Goal: Information Seeking & Learning: Learn about a topic

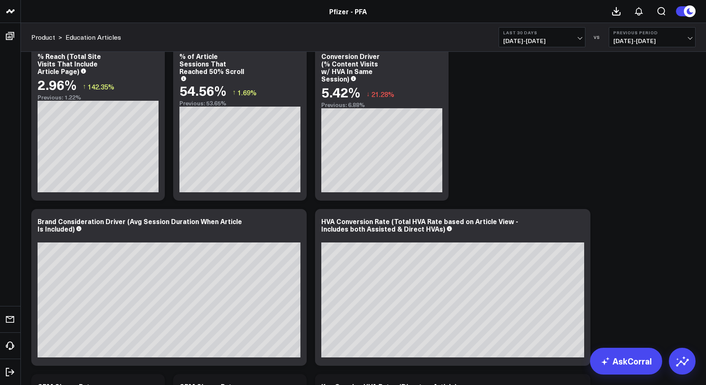
scroll to position [152, 0]
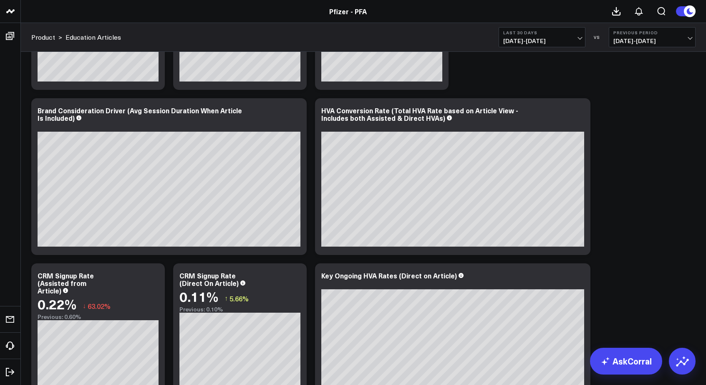
click at [617, 38] on span "[DATE] - [DATE]" at bounding box center [653, 41] width 78 height 7
click at [623, 102] on link "No Comparison" at bounding box center [653, 104] width 86 height 16
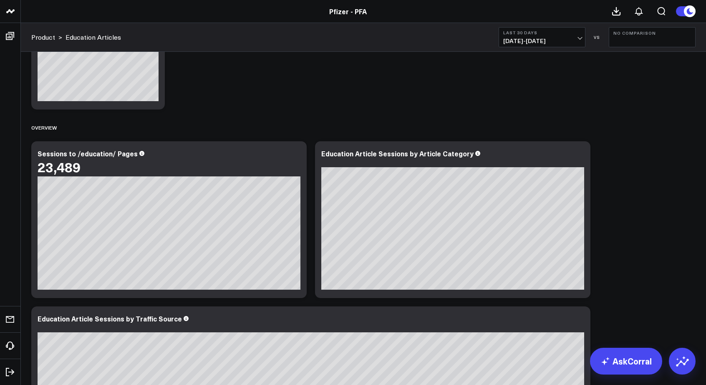
scroll to position [643, 0]
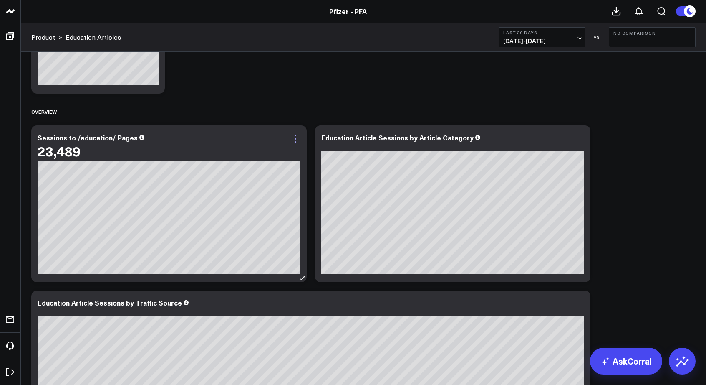
click at [297, 143] on icon at bounding box center [296, 139] width 10 height 10
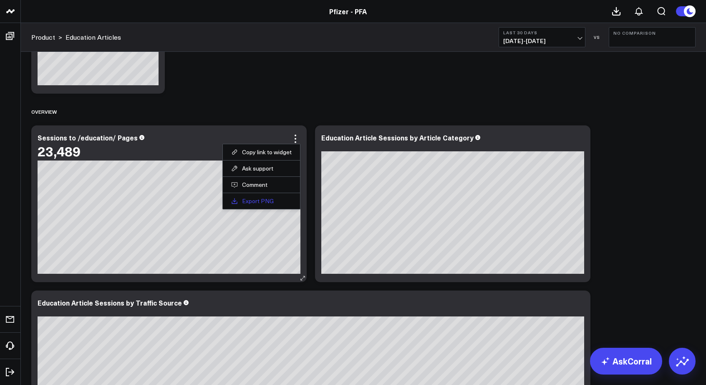
click at [259, 200] on link "Export PNG" at bounding box center [261, 201] width 61 height 8
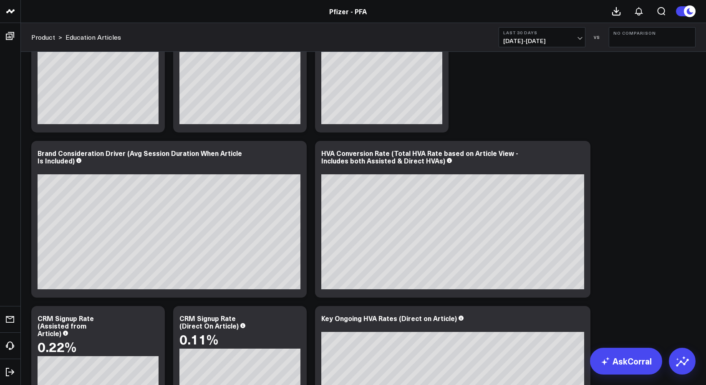
scroll to position [101, 0]
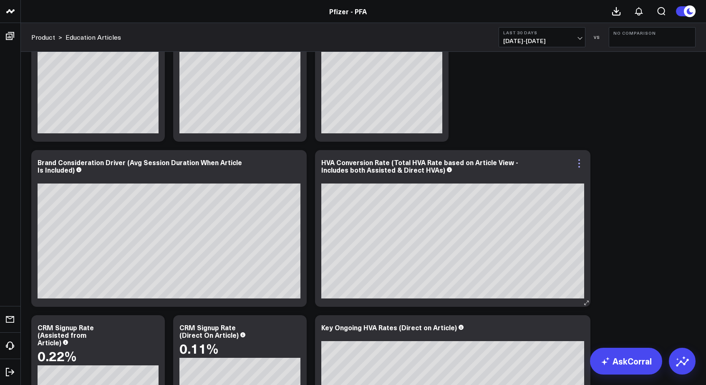
click at [581, 161] on icon at bounding box center [579, 163] width 10 height 10
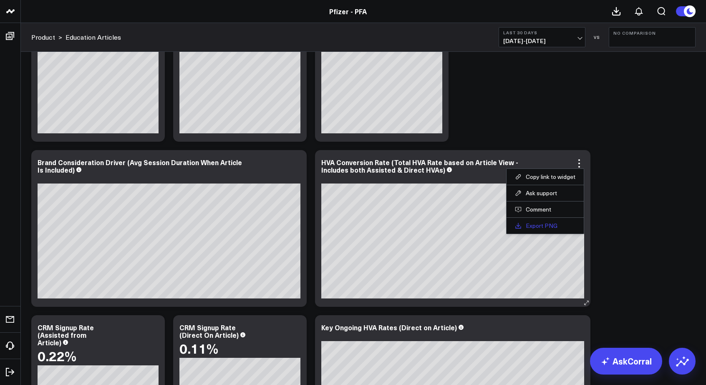
click at [534, 225] on link "Export PNG" at bounding box center [545, 226] width 61 height 8
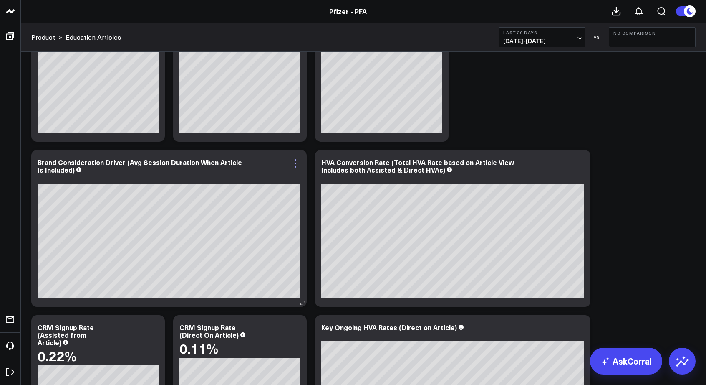
click at [295, 166] on icon at bounding box center [296, 167] width 2 height 2
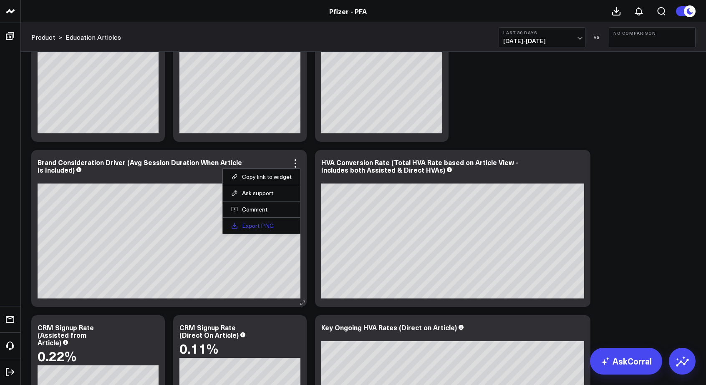
click at [252, 224] on link "Export PNG" at bounding box center [261, 226] width 61 height 8
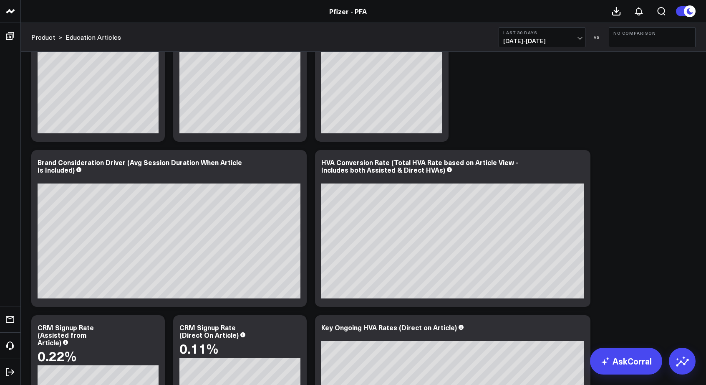
scroll to position [0, 0]
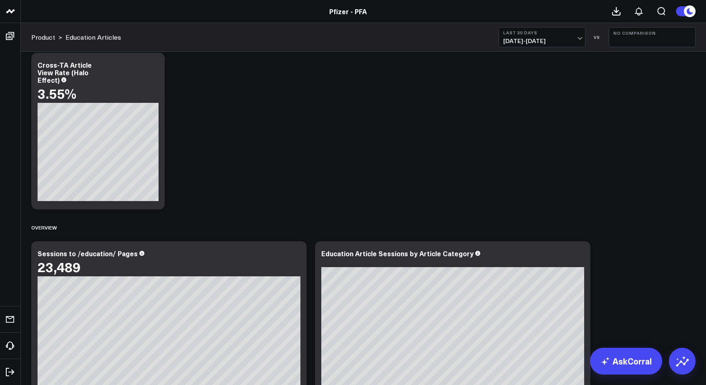
scroll to position [635, 0]
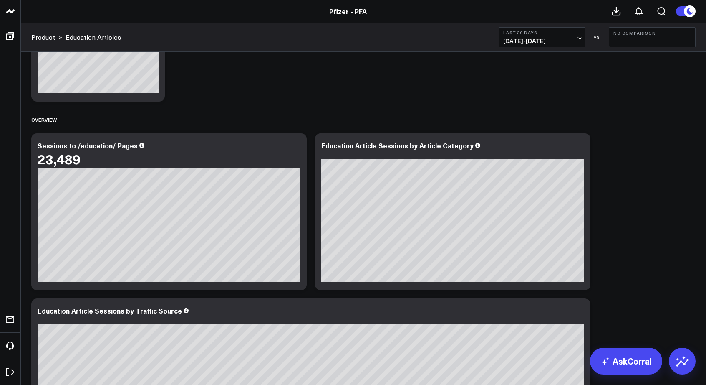
click at [578, 38] on span "[DATE] - [DATE]" at bounding box center [542, 41] width 78 height 7
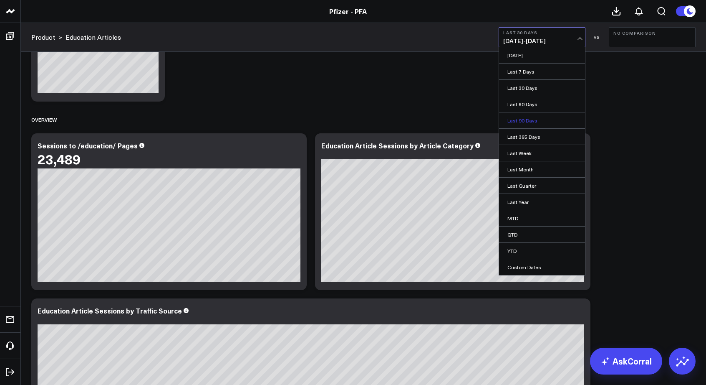
click at [521, 116] on link "Last 90 Days" at bounding box center [542, 120] width 86 height 16
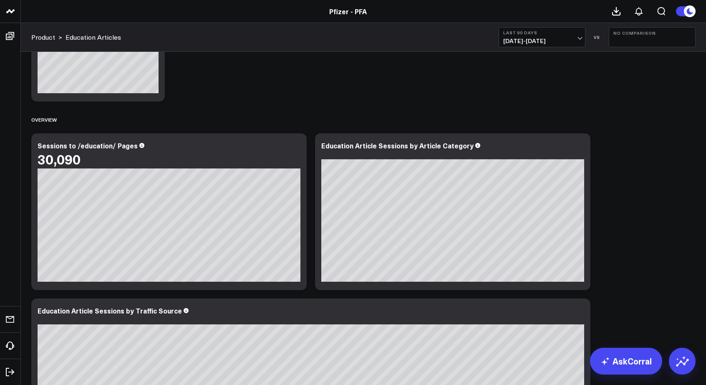
click at [579, 39] on span "[DATE] - [DATE]" at bounding box center [542, 41] width 78 height 7
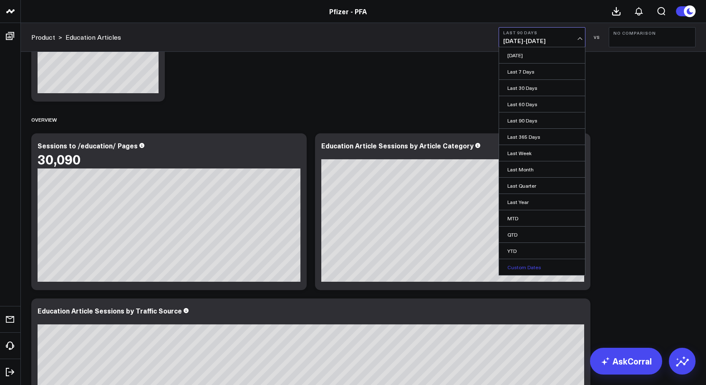
click at [516, 269] on link "Custom Dates" at bounding box center [542, 267] width 86 height 16
select select "9"
select select "2025"
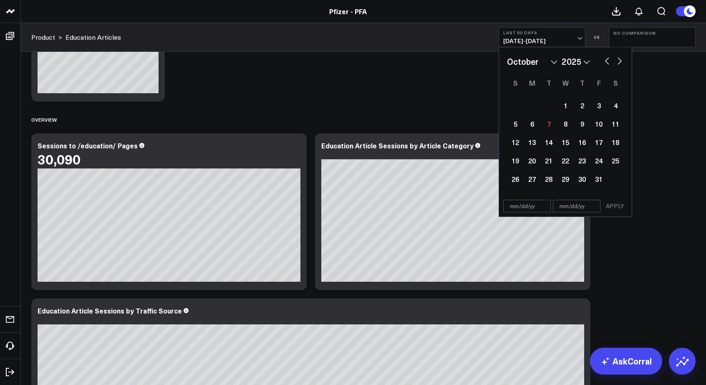
click at [555, 63] on select "January February March April May June July August September October November De…" at bounding box center [532, 61] width 51 height 13
select select "7"
select select "2025"
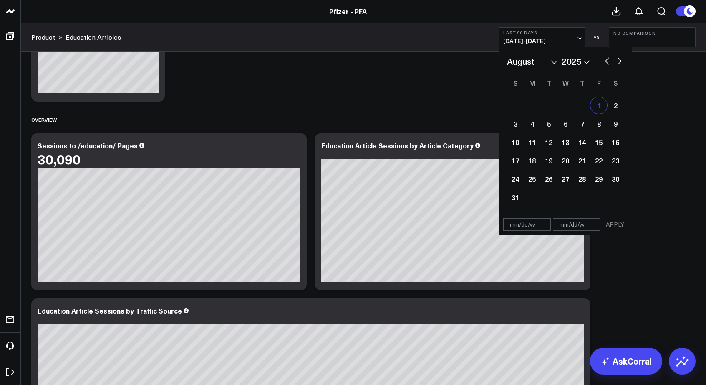
click at [600, 104] on div "1" at bounding box center [599, 105] width 17 height 17
type input "[DATE]"
select select "7"
select select "2025"
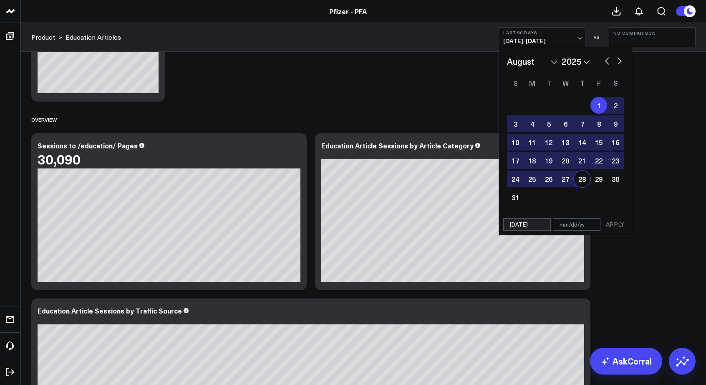
click at [578, 224] on input "text" at bounding box center [577, 224] width 48 height 13
select select "7"
select select "2025"
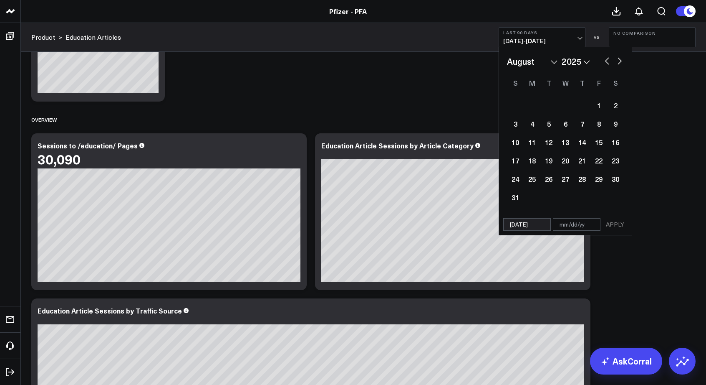
click at [555, 61] on select "January February March April May June July August September October November De…" at bounding box center [532, 61] width 51 height 13
select select "9"
select select "2025"
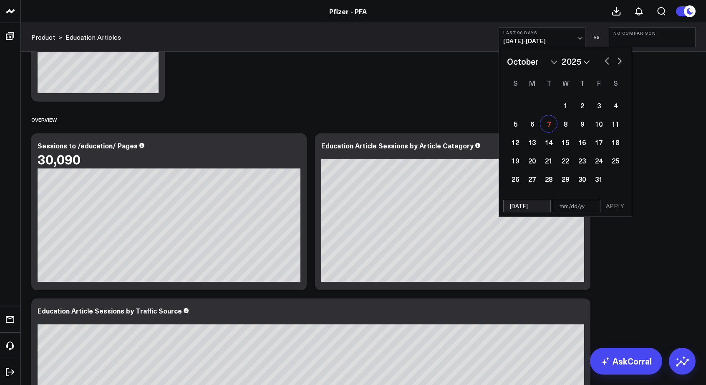
click at [547, 120] on div "7" at bounding box center [549, 123] width 17 height 17
type input "[DATE]"
select select "9"
select select "2025"
click at [554, 63] on select "January February March April May June July August September October November De…" at bounding box center [532, 61] width 51 height 13
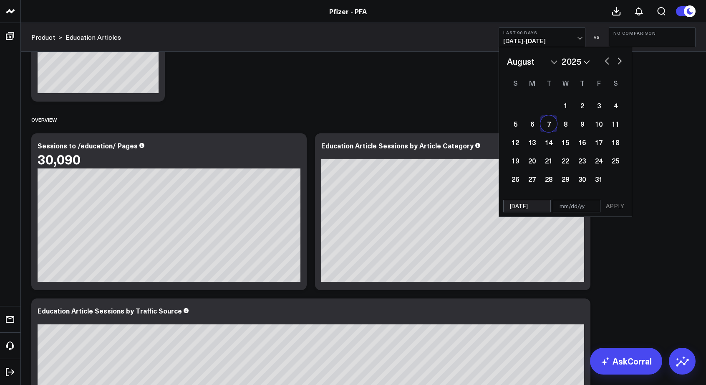
select select "7"
select select "2025"
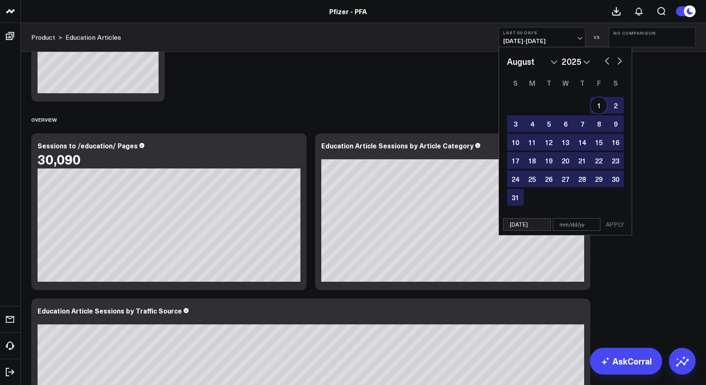
click at [595, 108] on div "1" at bounding box center [599, 105] width 17 height 17
type input "[DATE]"
select select "7"
select select "2025"
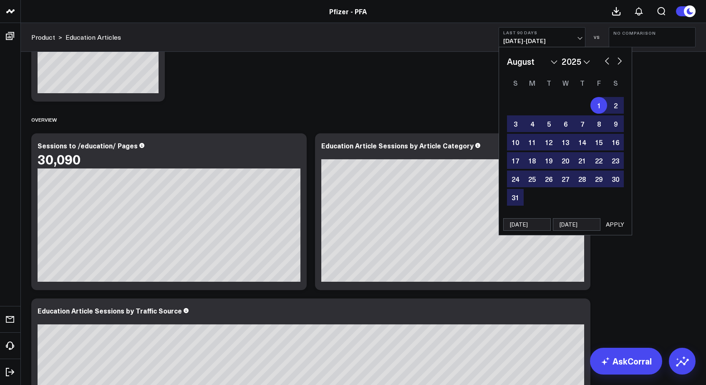
click at [612, 224] on button "APPLY" at bounding box center [615, 224] width 25 height 13
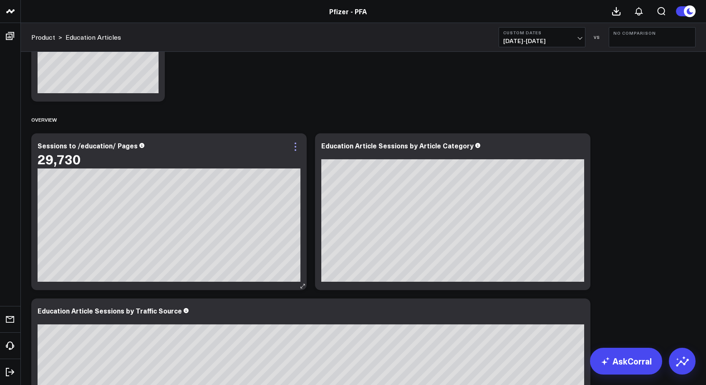
click at [297, 146] on icon at bounding box center [296, 147] width 10 height 10
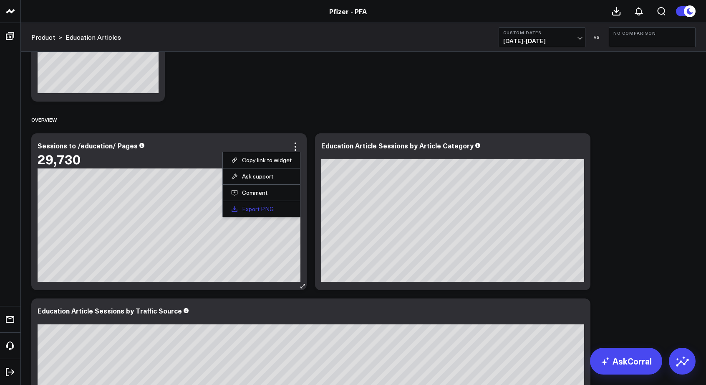
click at [253, 210] on link "Export PNG" at bounding box center [261, 209] width 61 height 8
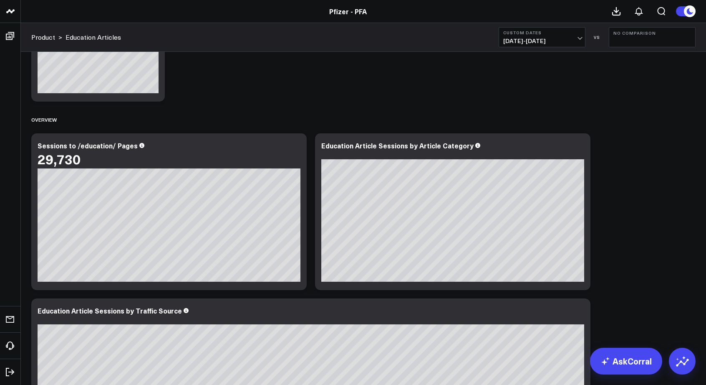
click at [581, 33] on b "Custom Dates" at bounding box center [542, 32] width 78 height 5
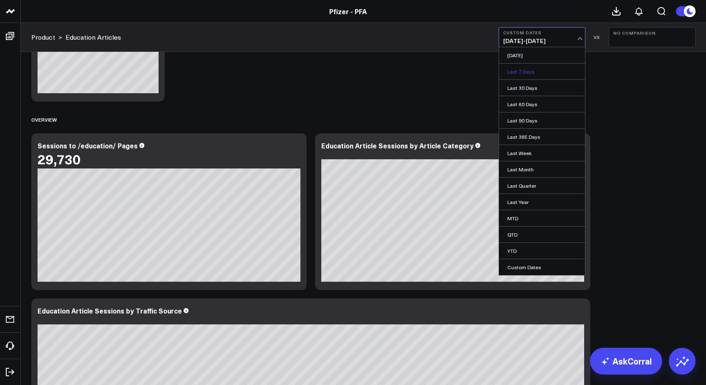
click at [522, 71] on link "Last 7 Days" at bounding box center [542, 71] width 86 height 16
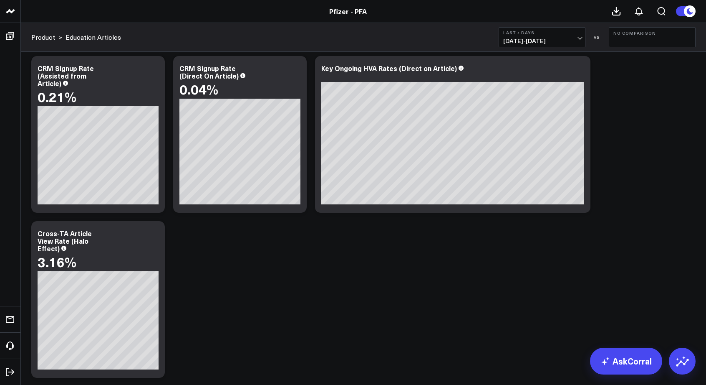
scroll to position [338, 0]
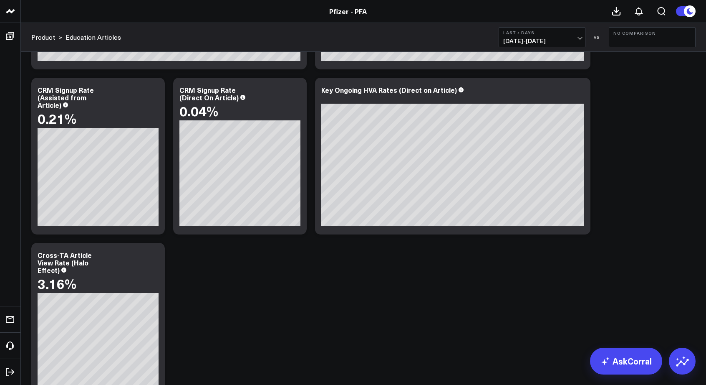
click at [581, 38] on span "[DATE] - [DATE]" at bounding box center [542, 41] width 78 height 7
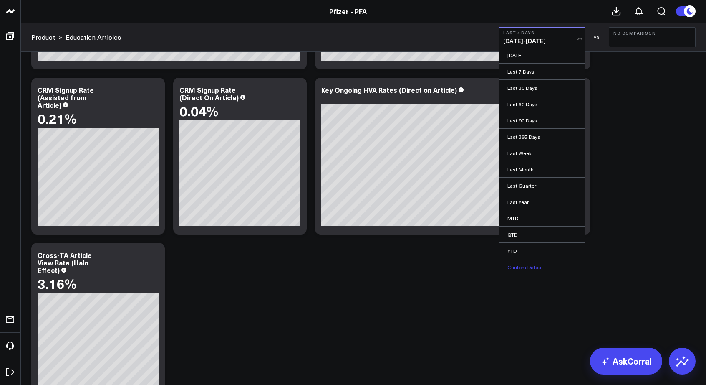
click at [521, 266] on link "Custom Dates" at bounding box center [542, 267] width 86 height 16
select select "9"
select select "2025"
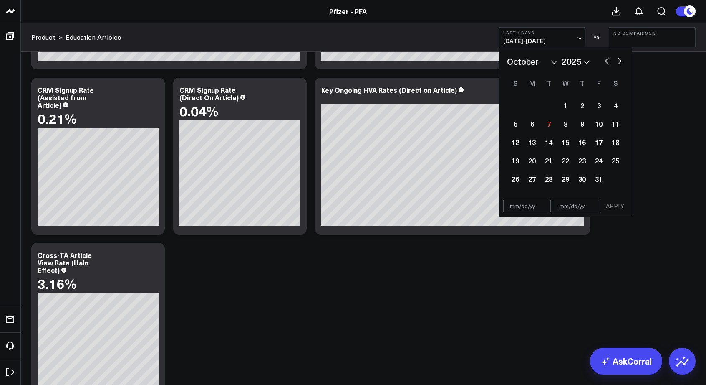
click at [555, 66] on select "January February March April May June July August September October November De…" at bounding box center [532, 61] width 51 height 13
select select "7"
select select "2025"
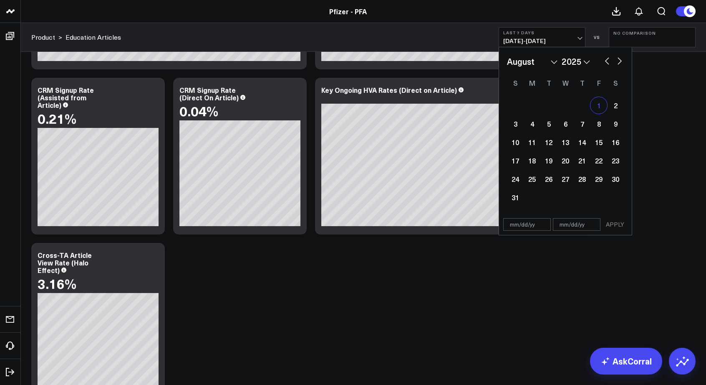
click at [598, 104] on div "1" at bounding box center [599, 105] width 17 height 17
type input "[DATE]"
select select "7"
select select "2025"
click at [620, 60] on button "button" at bounding box center [620, 60] width 8 height 10
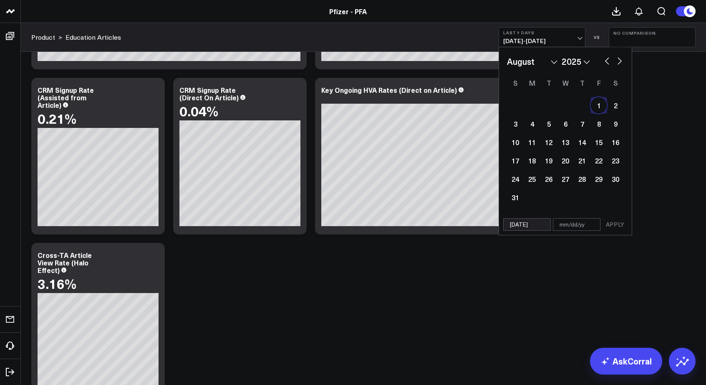
select select "8"
select select "2025"
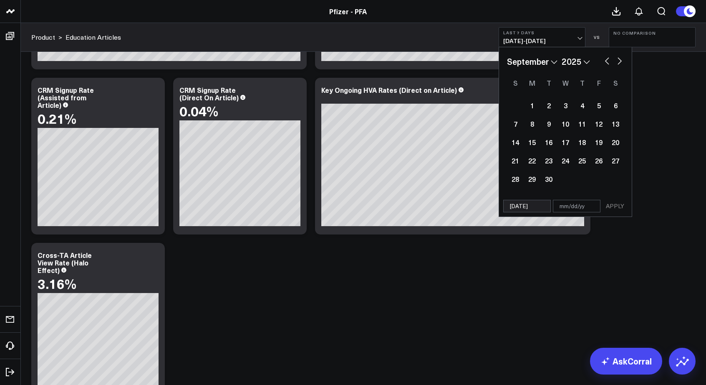
click at [620, 60] on button "button" at bounding box center [620, 60] width 8 height 10
select select "9"
select select "2025"
click at [550, 126] on div "7" at bounding box center [549, 123] width 17 height 17
type input "[DATE]"
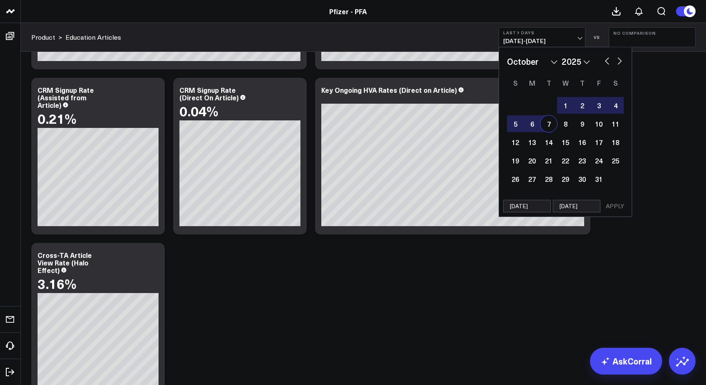
select select "9"
select select "2025"
click at [613, 204] on button "APPLY" at bounding box center [615, 206] width 25 height 13
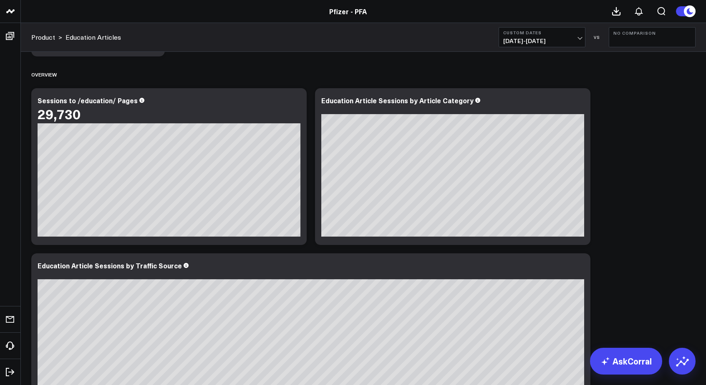
scroll to position [678, 0]
